Goal: Information Seeking & Learning: Learn about a topic

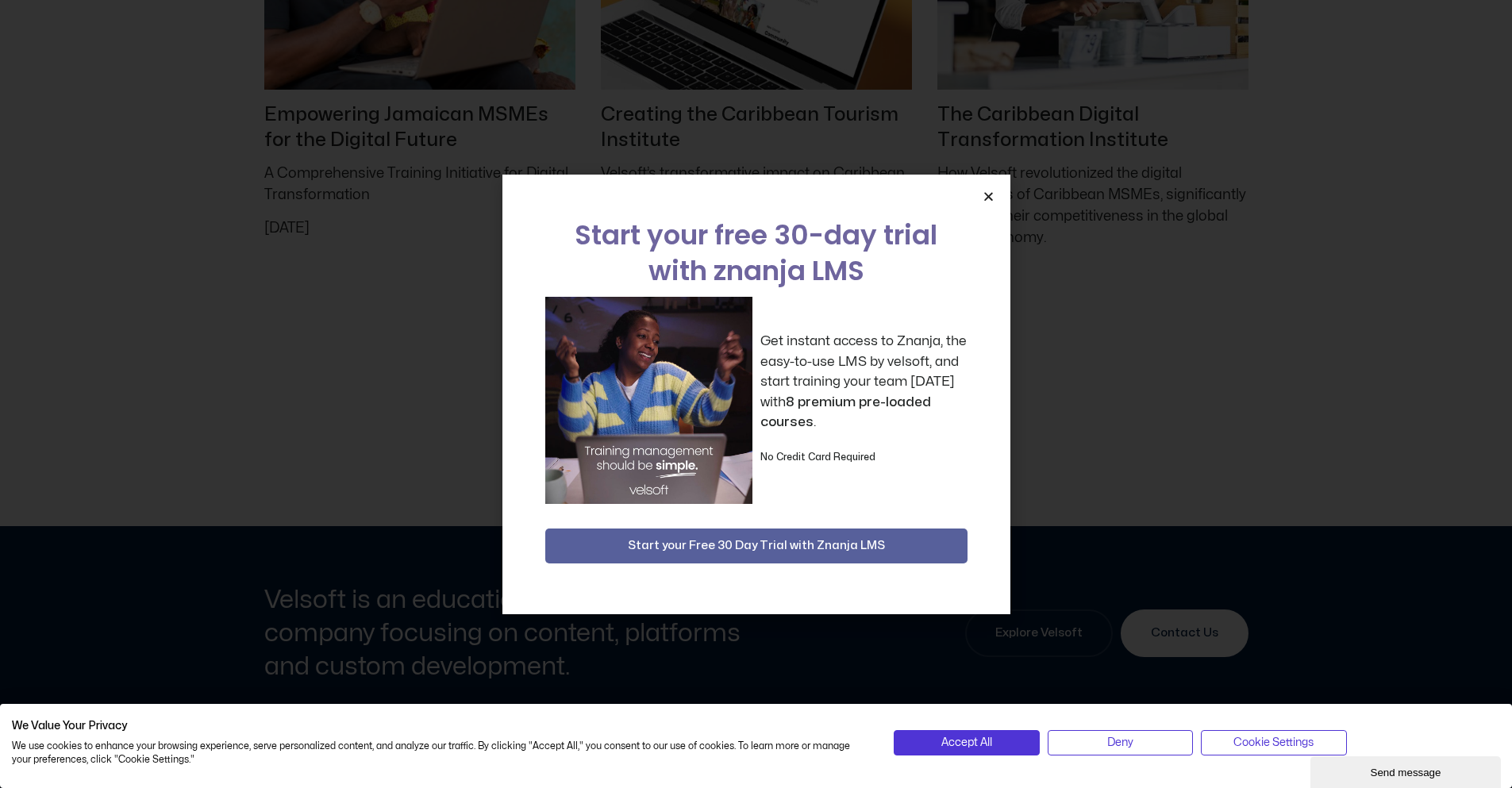
scroll to position [7345, 0]
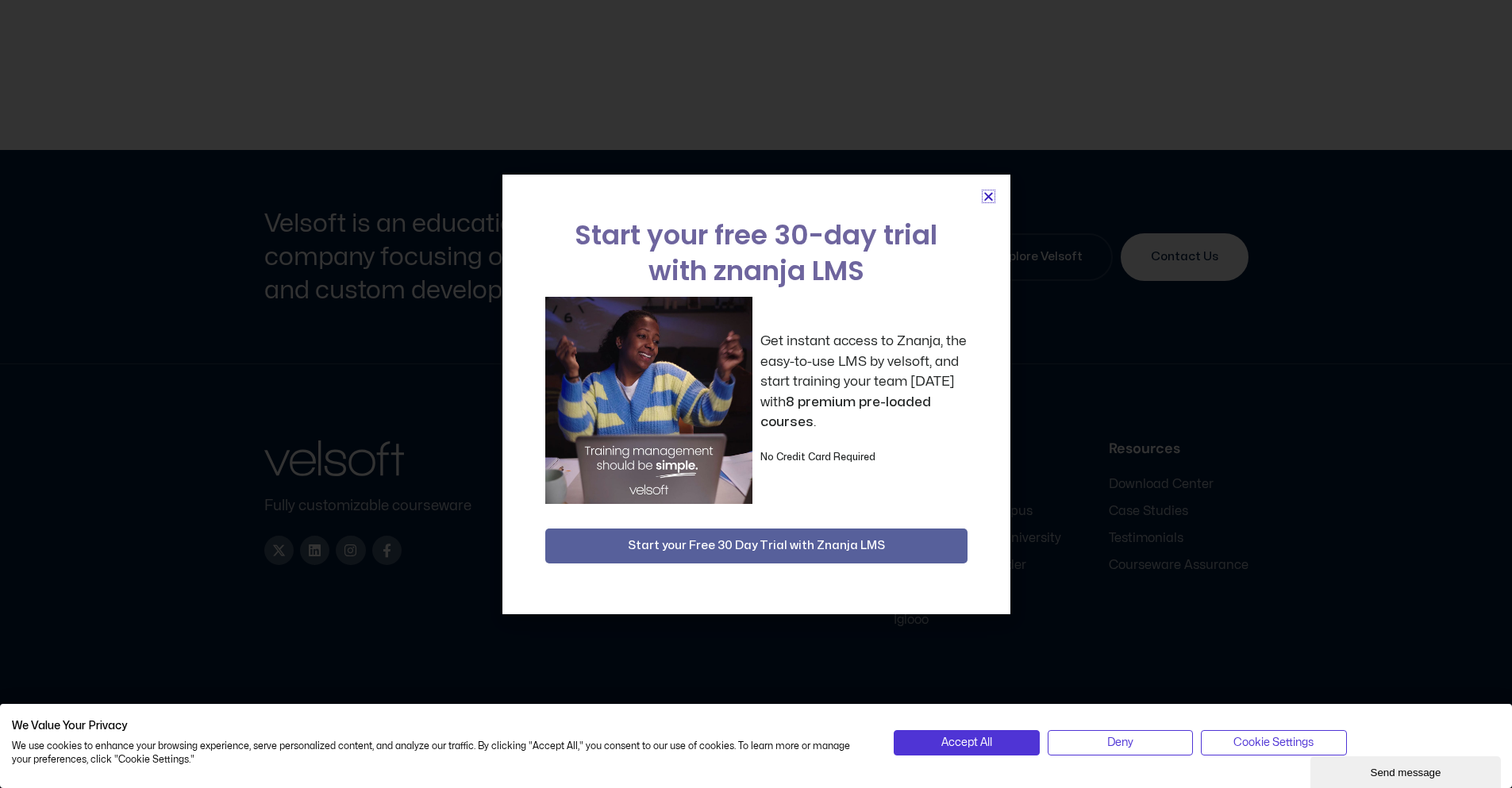
click at [984, 197] on icon "Close" at bounding box center [988, 197] width 12 height 12
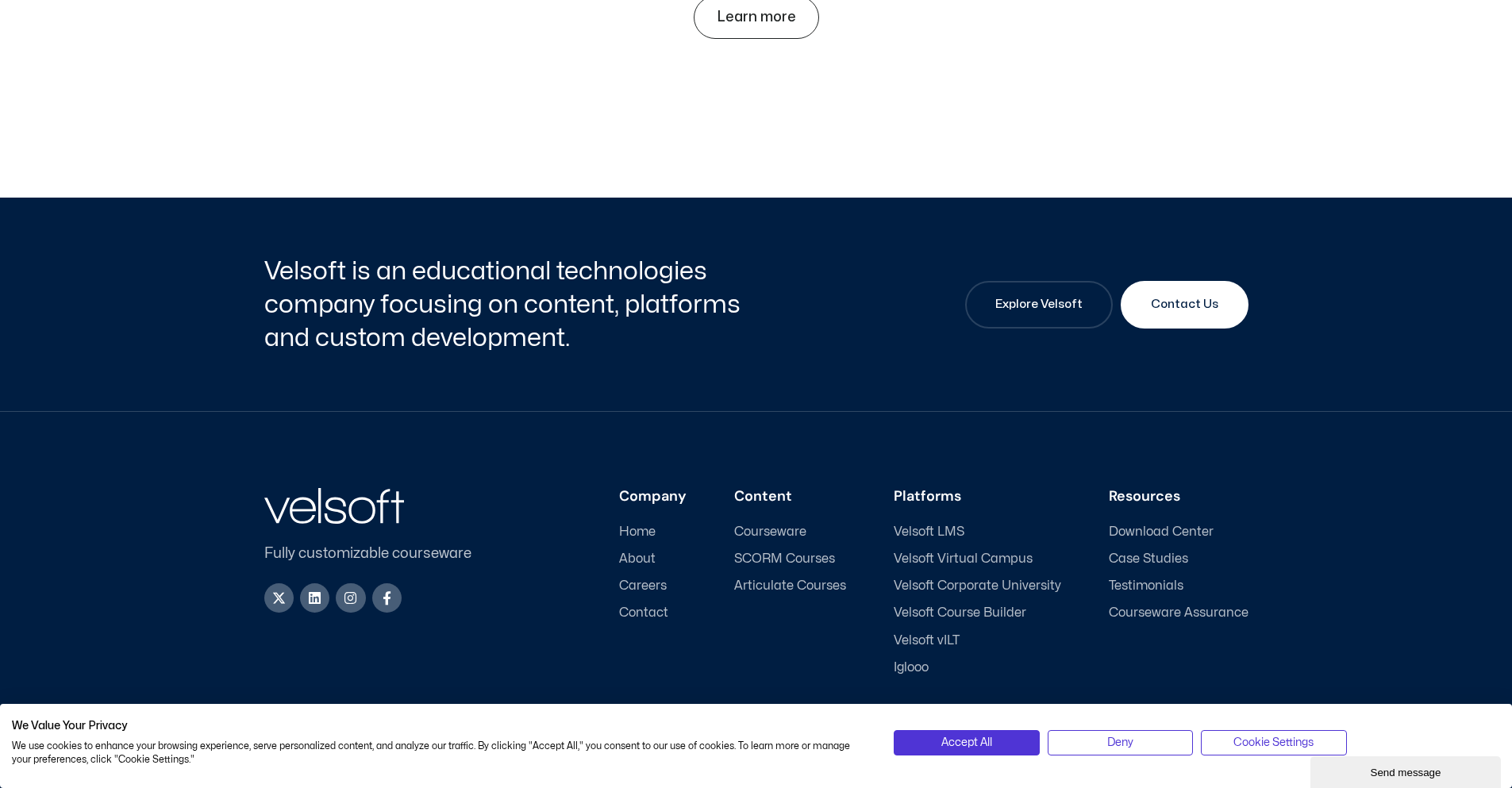
scroll to position [7265, 0]
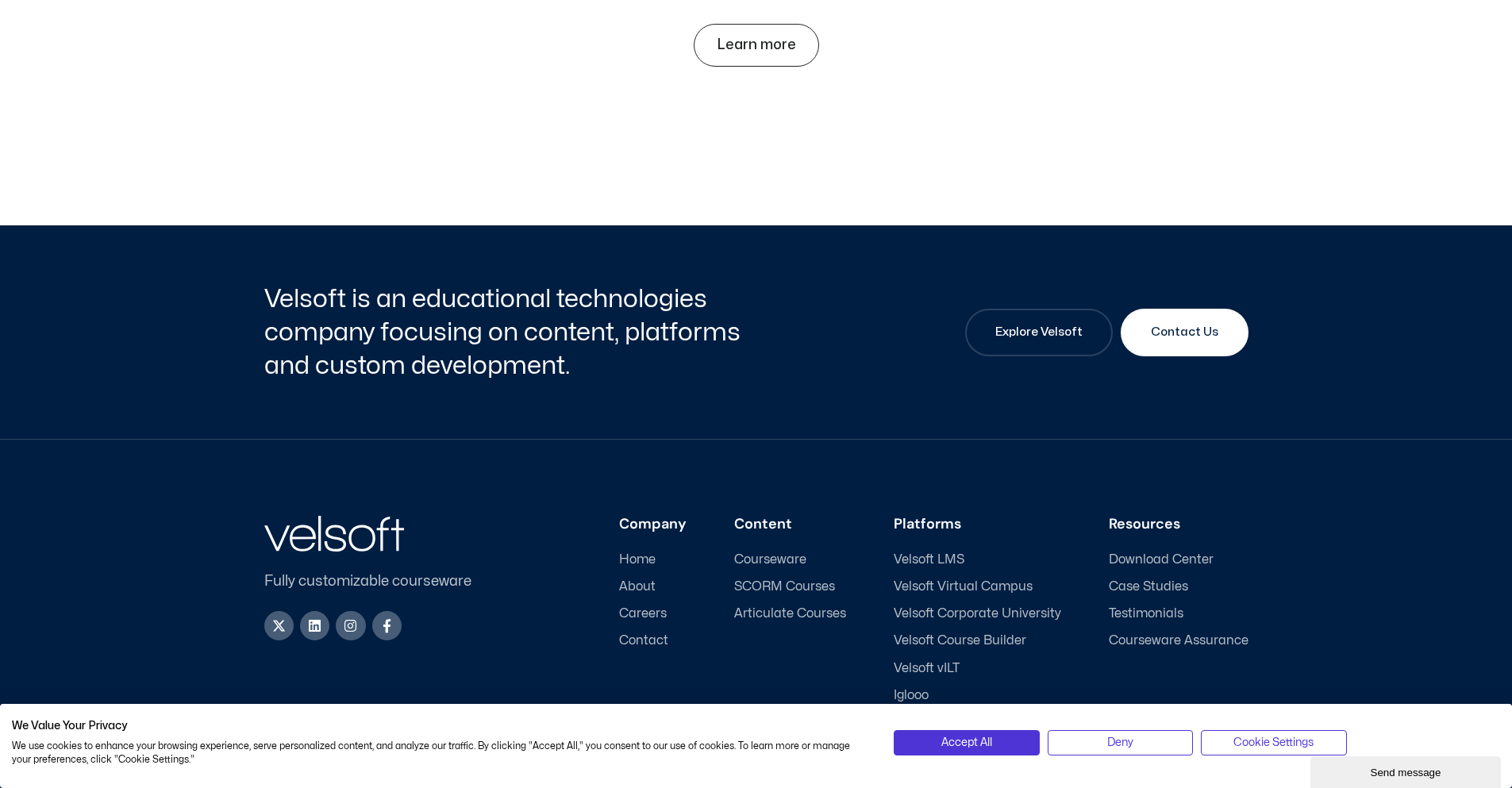
click at [1156, 759] on div "Accept All Deny Cookie Settings" at bounding box center [1197, 746] width 615 height 32
click at [1156, 741] on button "Deny" at bounding box center [1120, 742] width 145 height 25
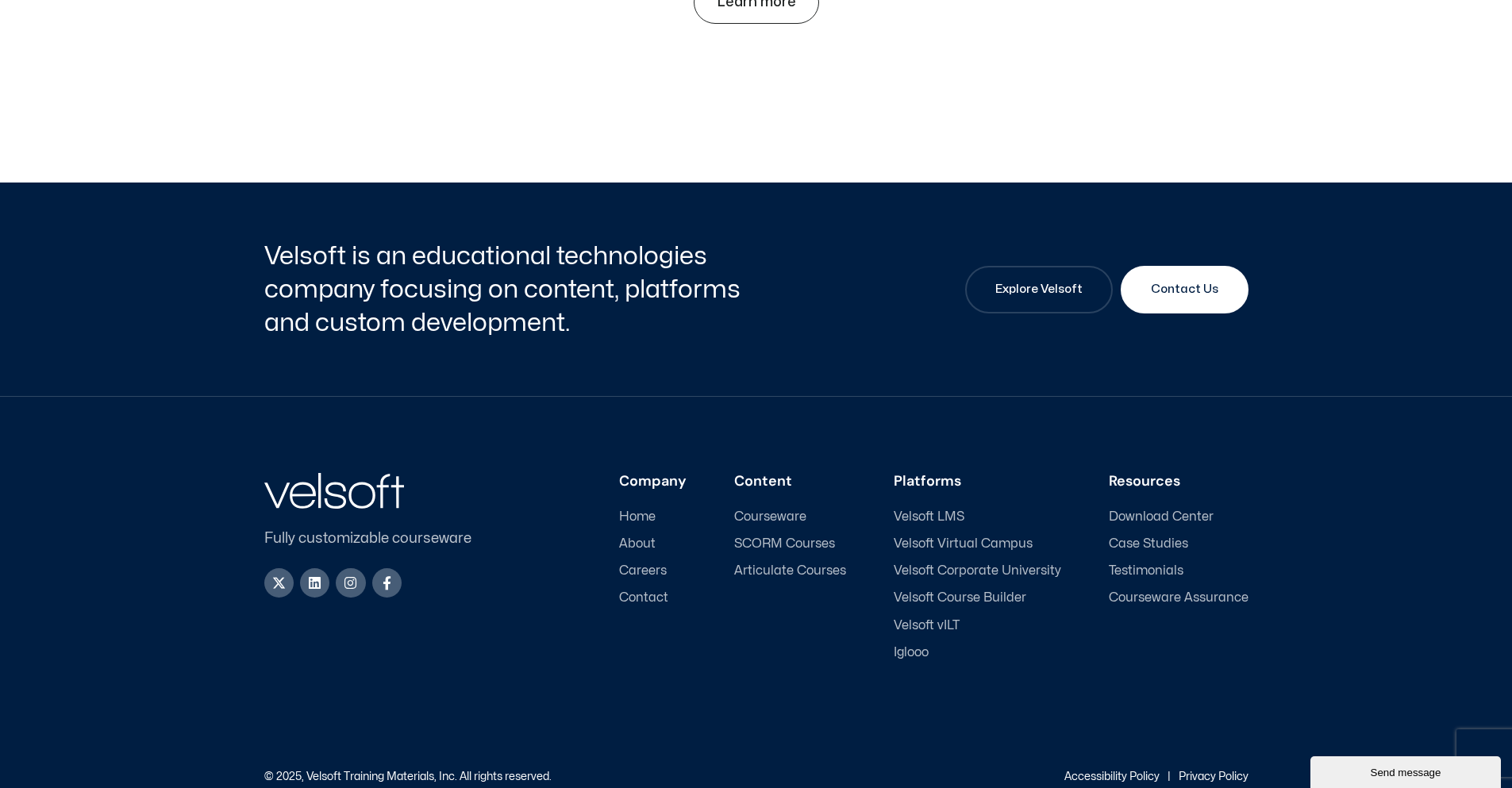
scroll to position [7345, 0]
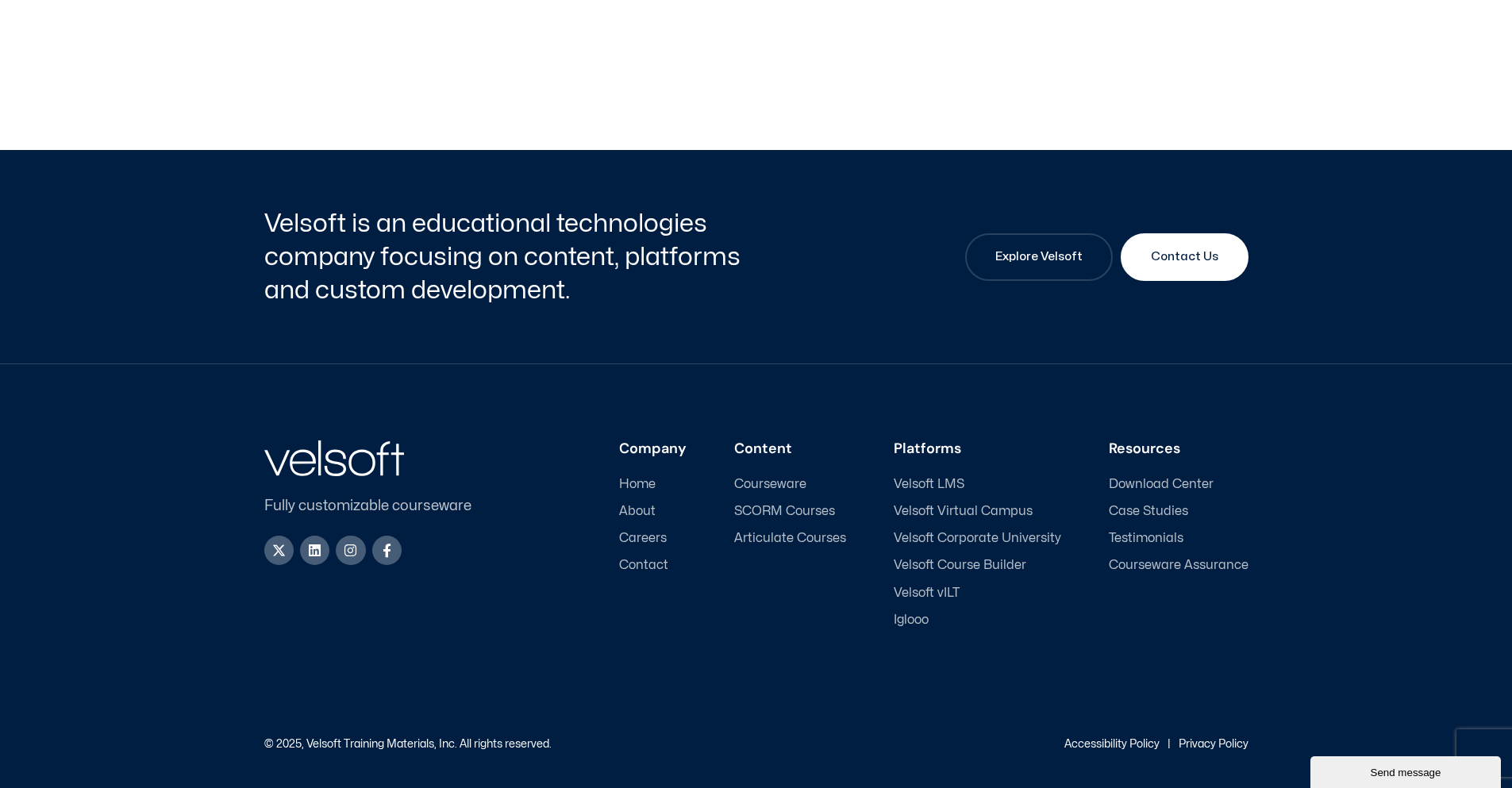
click at [1445, 401] on div "Fully customizable courseware X-twitter Linkedin Instagram Facebook-f Company H…" at bounding box center [756, 576] width 1512 height 424
click at [767, 510] on span "SCORM Courses" at bounding box center [785, 512] width 101 height 15
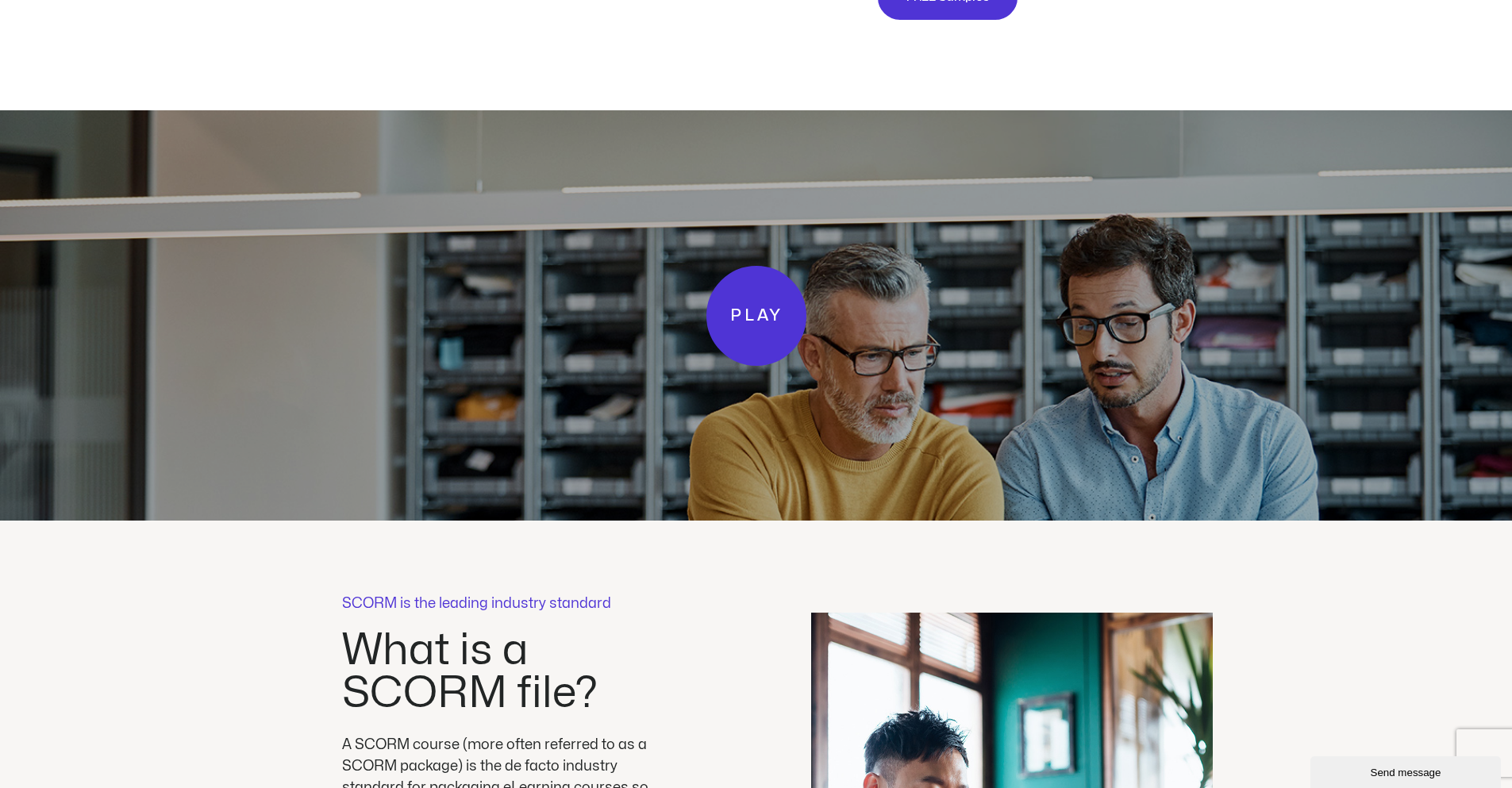
scroll to position [3444, 0]
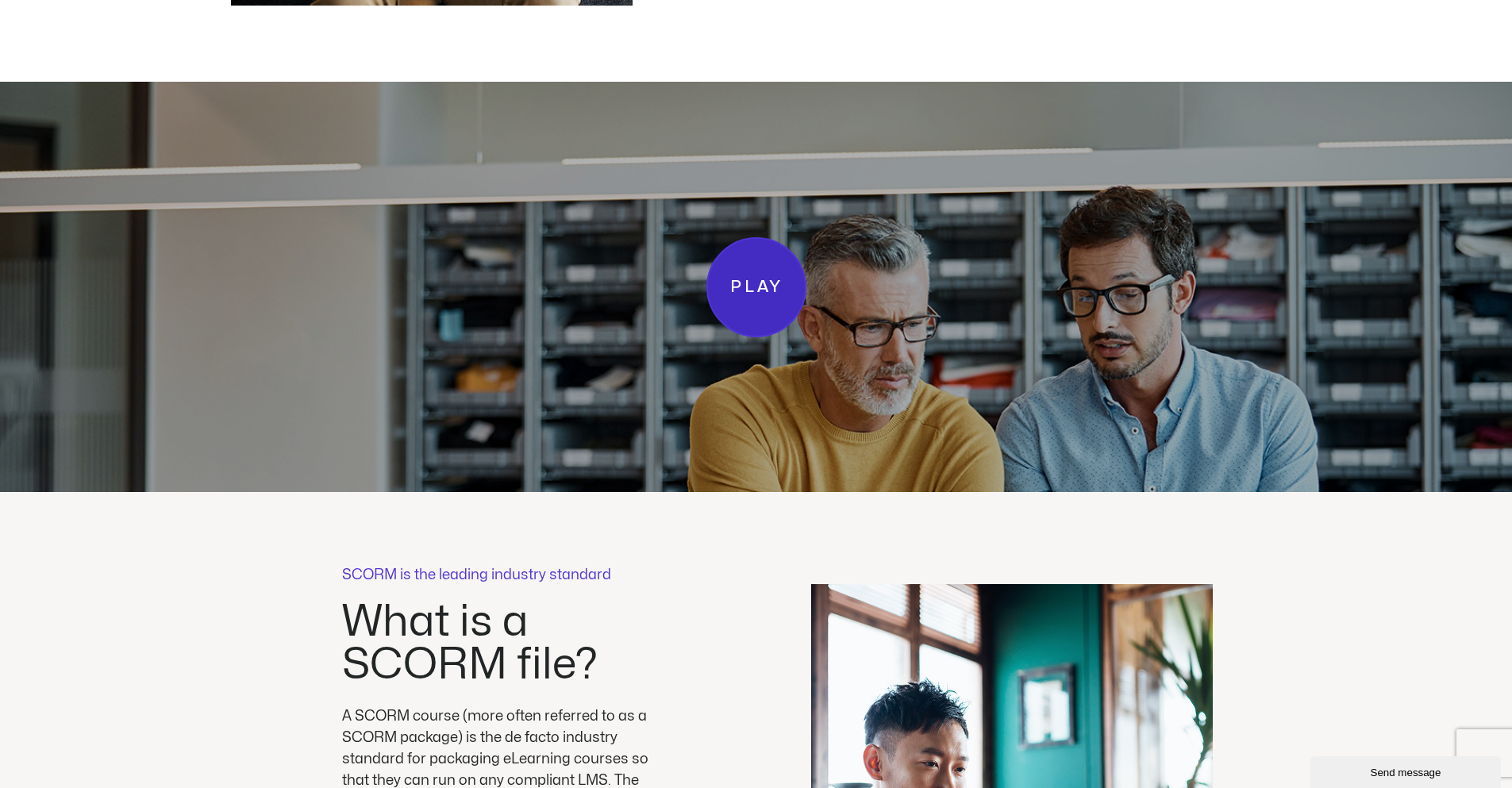
click at [760, 288] on span "Play" at bounding box center [756, 287] width 52 height 27
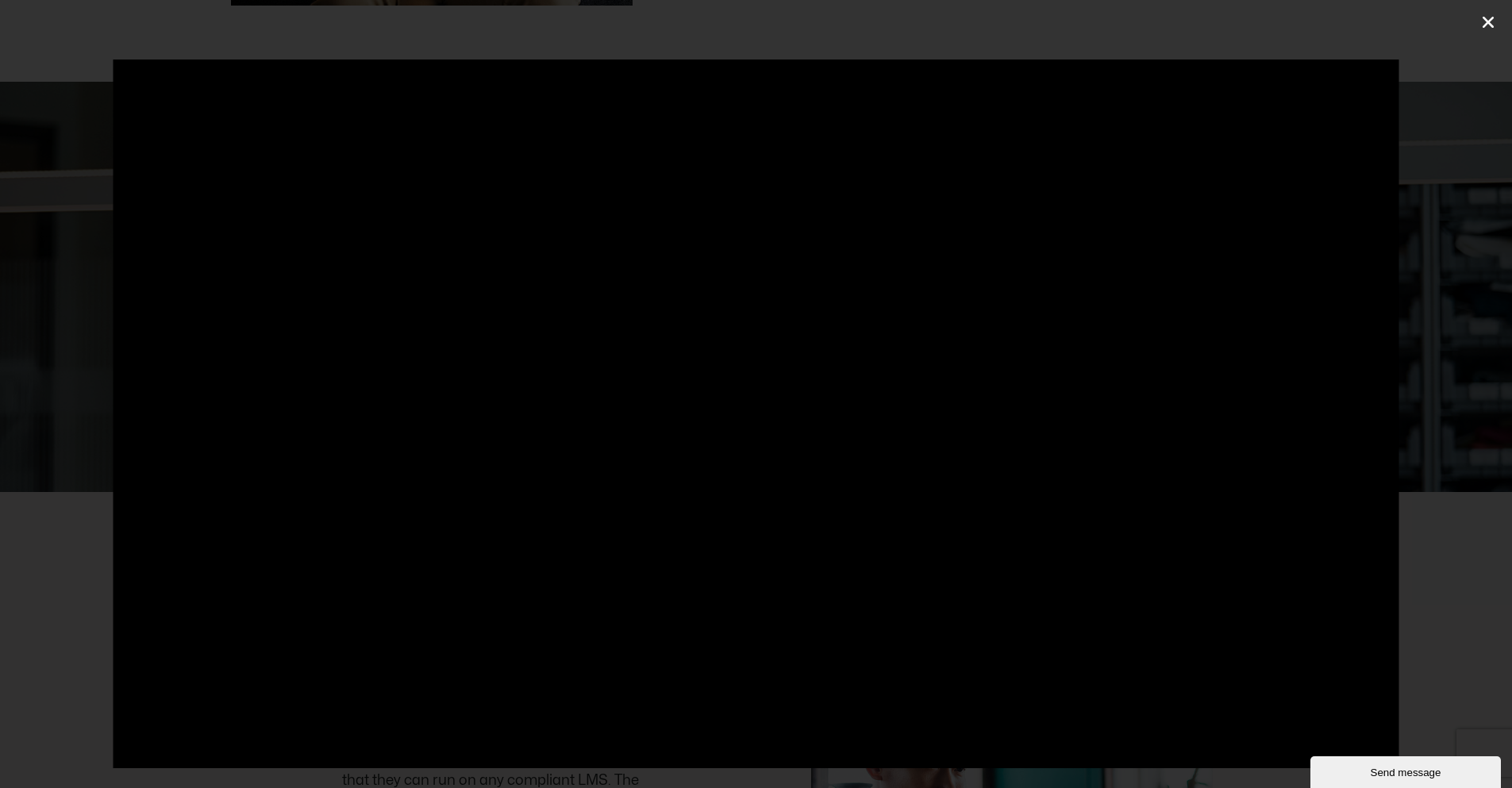
click at [1490, 17] on icon "Close (Esc)" at bounding box center [1488, 22] width 16 height 16
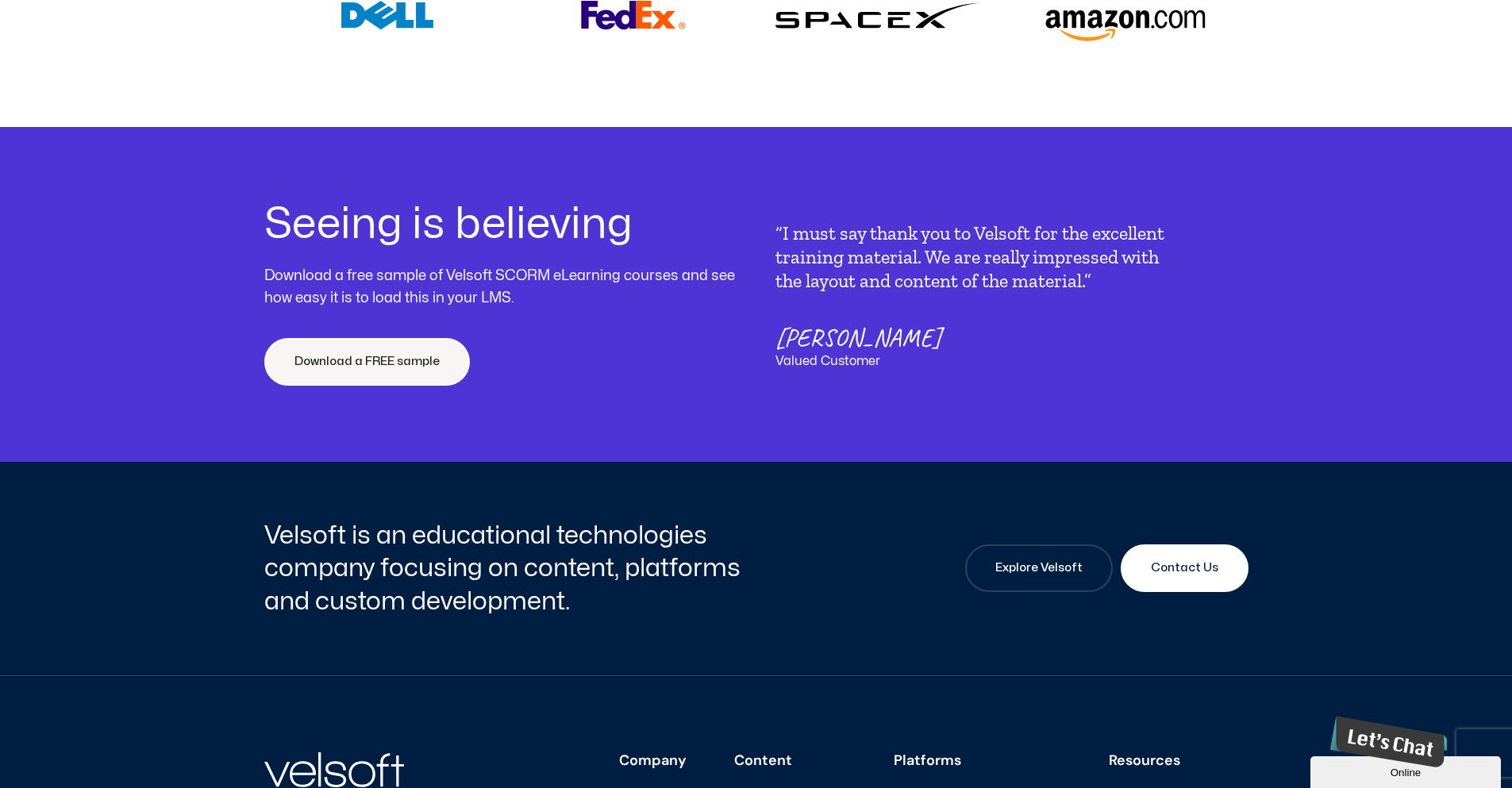
scroll to position [6064, 0]
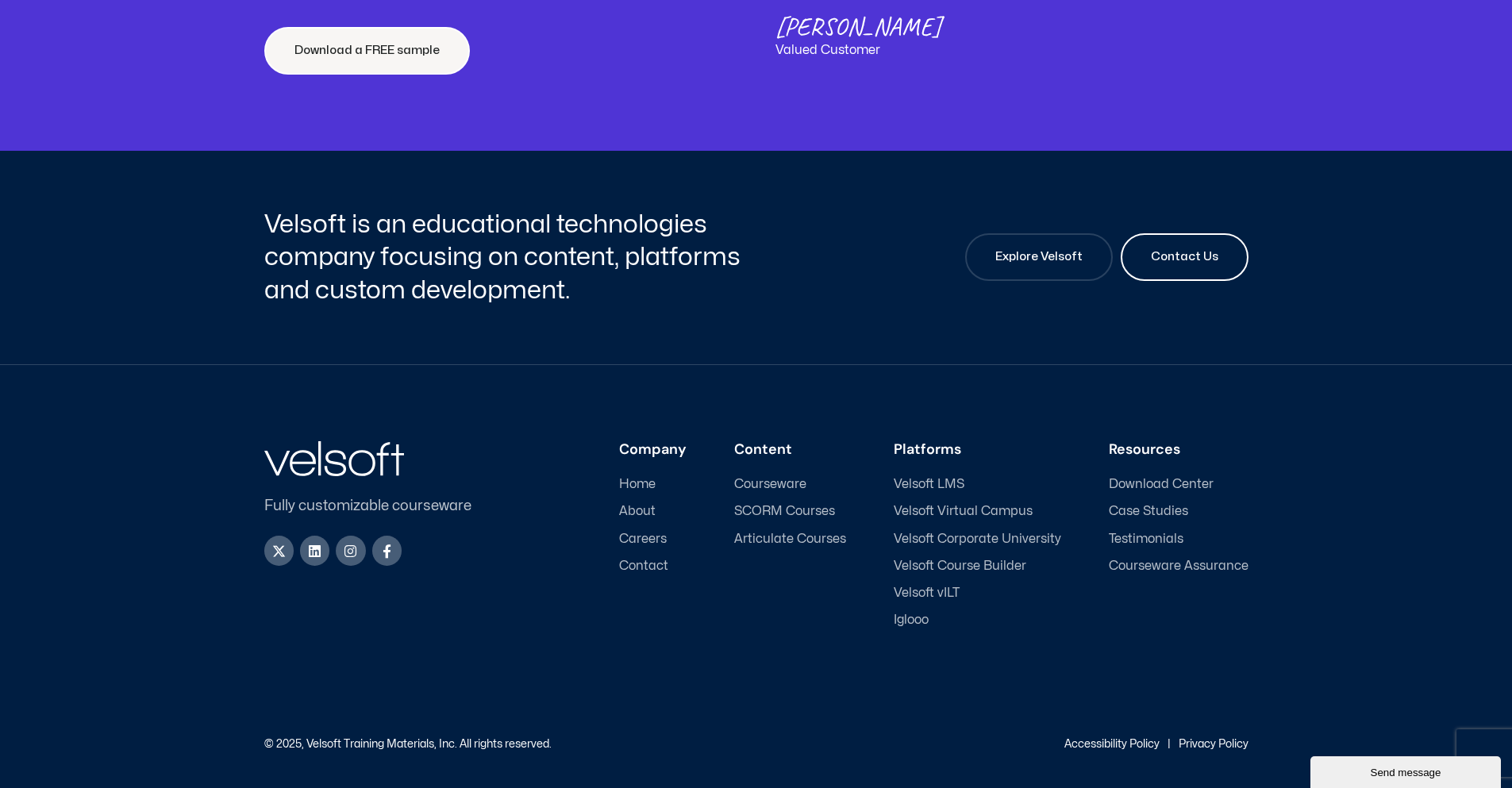
click at [1209, 254] on span "Contact Us" at bounding box center [1185, 257] width 67 height 19
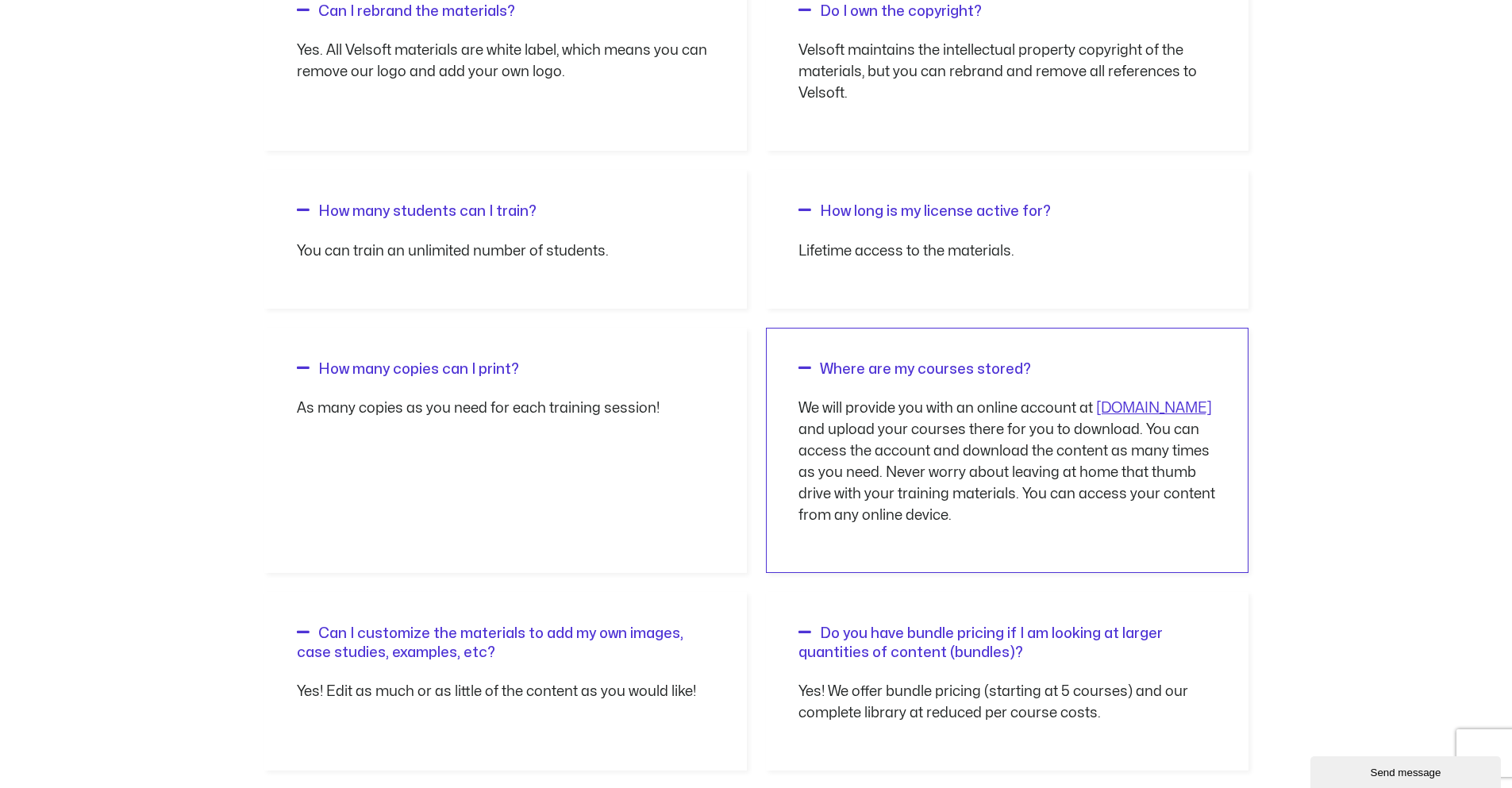
scroll to position [1588, 0]
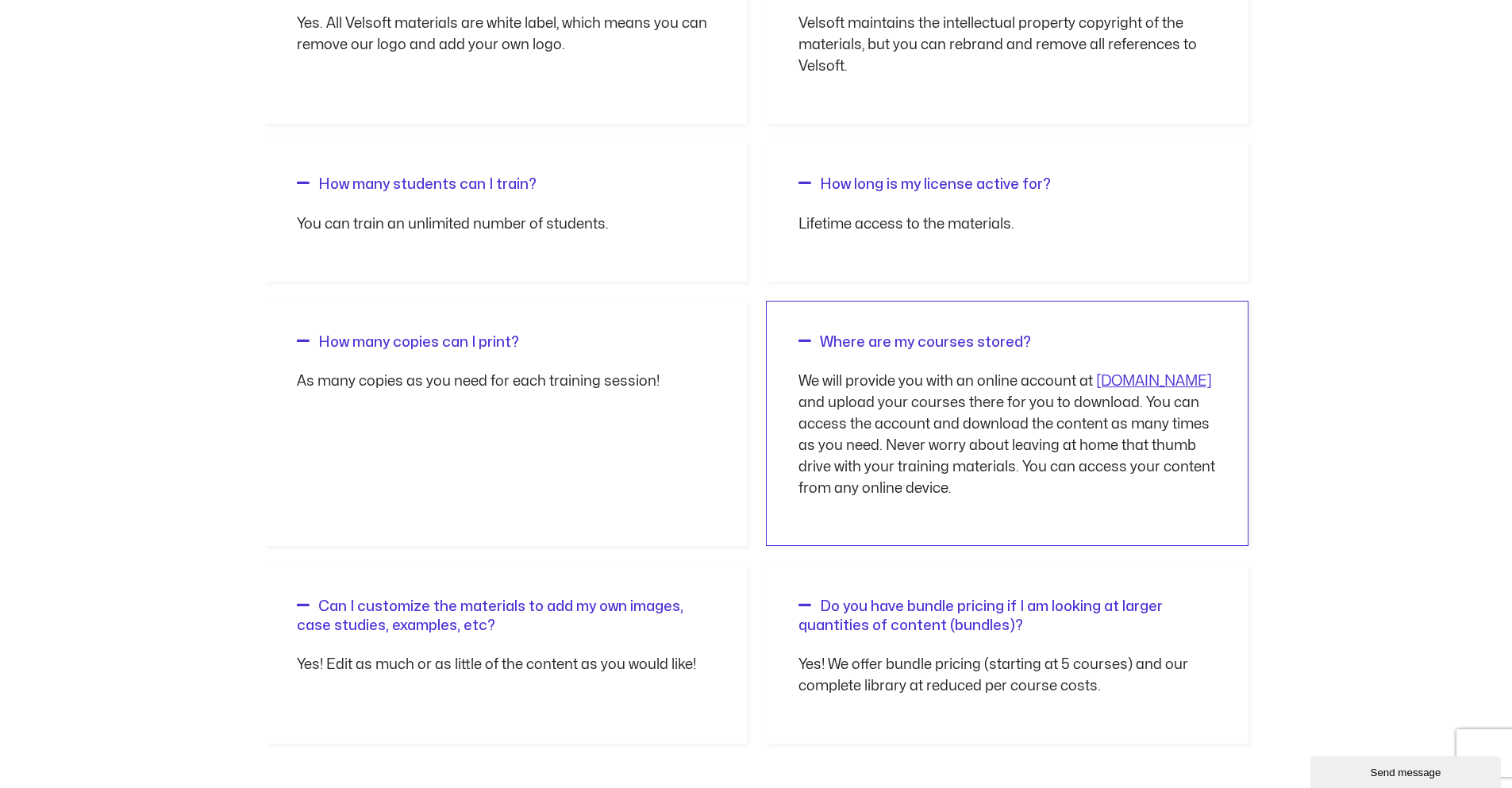
click at [882, 340] on link "Where are my courses stored?" at bounding box center [925, 343] width 211 height 13
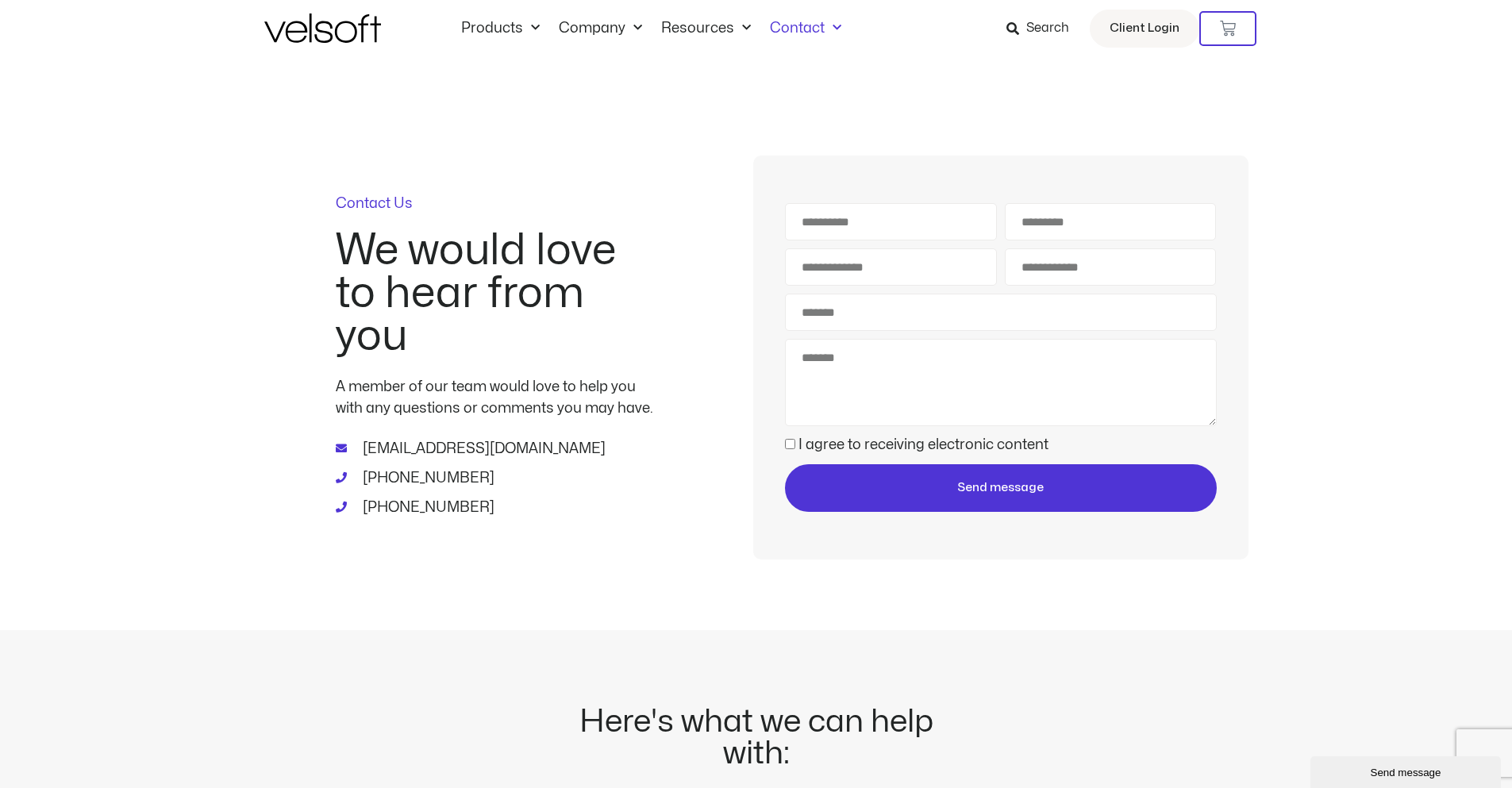
scroll to position [0, 0]
